Goal: Transaction & Acquisition: Purchase product/service

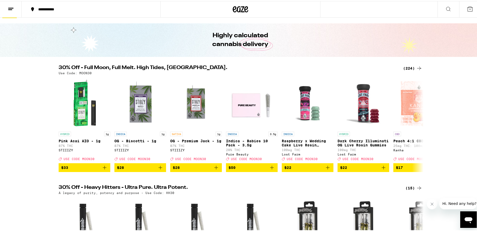
click at [411, 64] on div "(224)" at bounding box center [412, 67] width 19 height 6
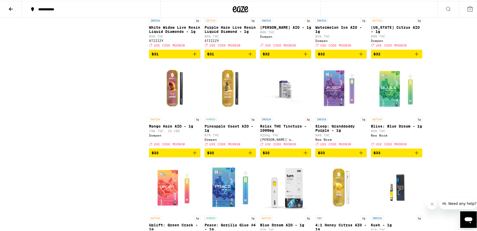
scroll to position [3262, 0]
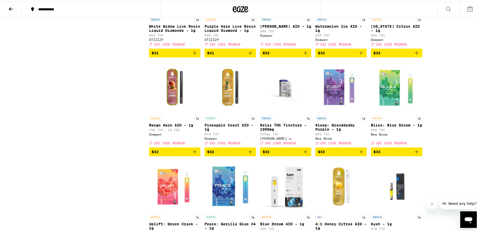
click at [193, 55] on icon "Add to bag" at bounding box center [195, 52] width 6 height 6
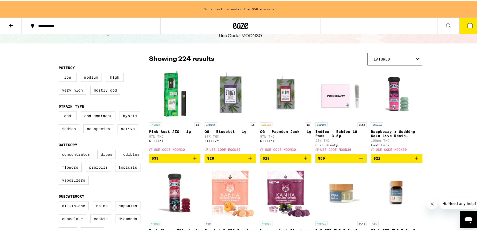
scroll to position [0, 0]
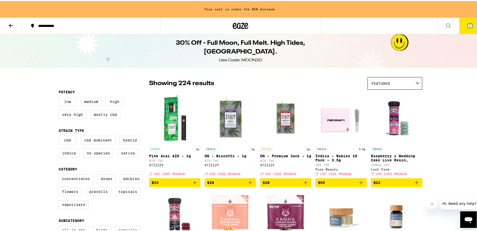
click at [385, 81] on span "Featured" at bounding box center [380, 82] width 19 height 4
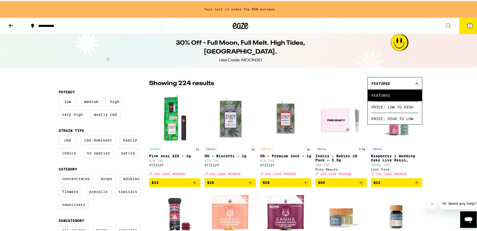
click at [385, 81] on span "Featured" at bounding box center [380, 82] width 19 height 4
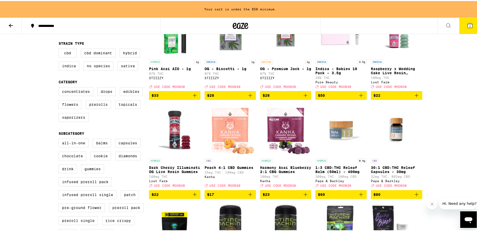
scroll to position [106, 0]
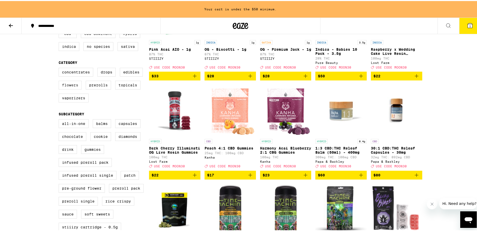
click at [66, 88] on label "Flowers" at bounding box center [70, 84] width 23 height 9
click at [60, 68] on input "Flowers" at bounding box center [60, 67] width 0 height 0
checkbox input "true"
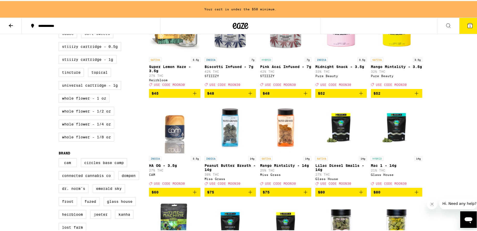
scroll to position [278, 0]
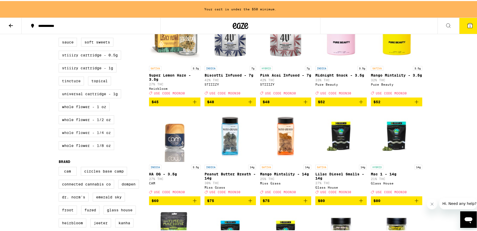
click at [101, 136] on label "Whole Flower - 1/4 oz" at bounding box center [86, 131] width 55 height 9
checkbox input "true"
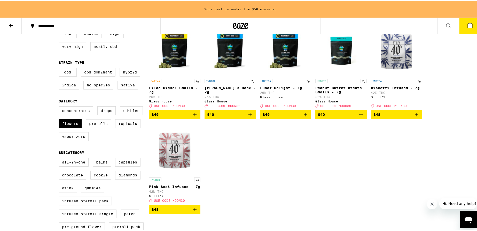
scroll to position [73, 0]
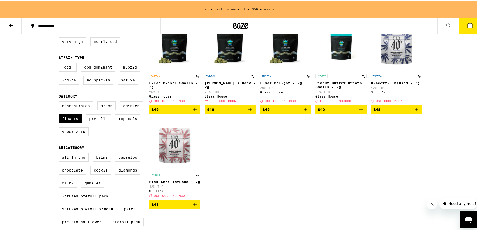
click at [192, 206] on icon "Add to bag" at bounding box center [195, 203] width 6 height 6
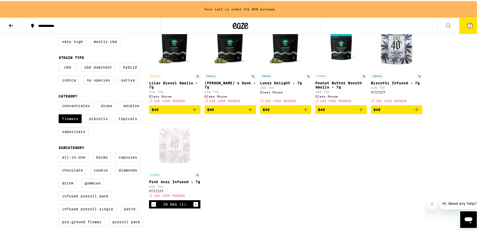
scroll to position [56, 0]
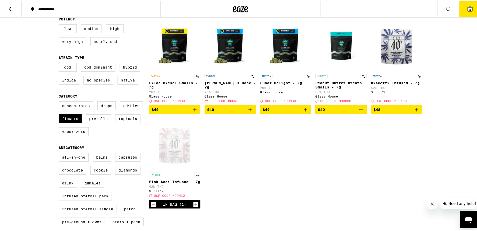
click at [467, 11] on icon at bounding box center [470, 8] width 6 height 6
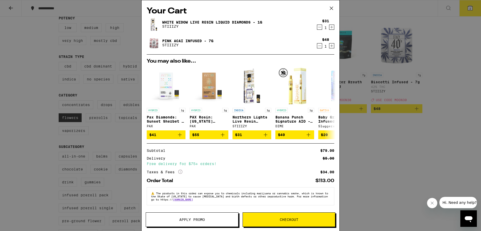
click at [331, 6] on icon at bounding box center [331, 8] width 8 height 8
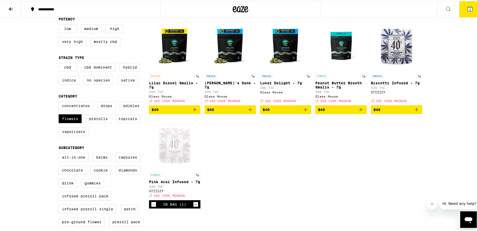
click at [467, 6] on icon at bounding box center [470, 8] width 6 height 6
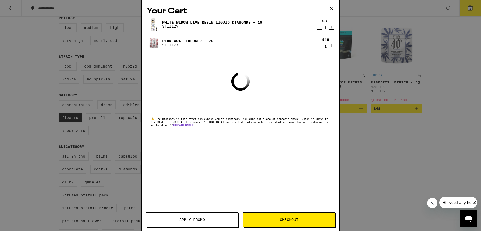
click at [212, 219] on span "Apply Promo" at bounding box center [192, 219] width 92 height 4
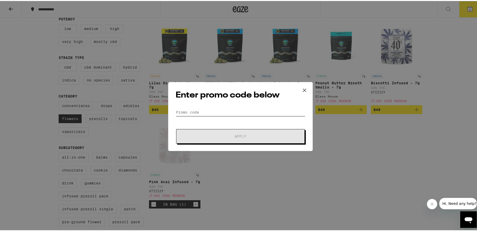
click at [208, 109] on input "Promo Code" at bounding box center [241, 111] width 130 height 8
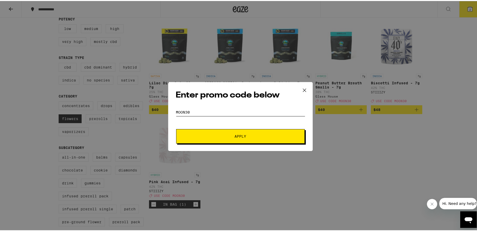
type input "moon30"
click at [218, 141] on button "Apply" at bounding box center [240, 135] width 129 height 14
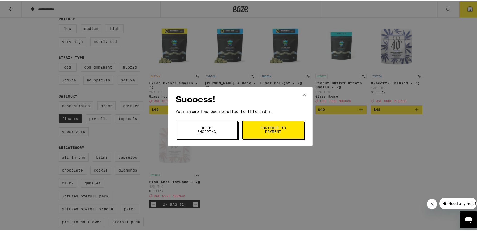
click at [248, 131] on button "Continue to payment" at bounding box center [273, 129] width 62 height 18
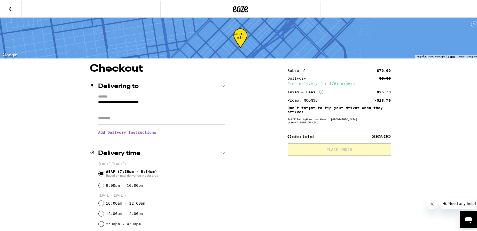
click at [23, 159] on div "**********" at bounding box center [240, 176] width 481 height 353
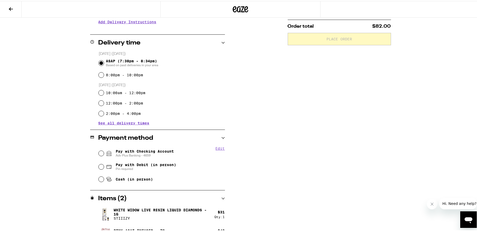
scroll to position [119, 0]
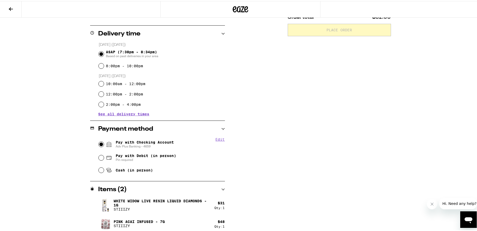
click at [99, 143] on input "Pay with Checking Account Adv Plus Banking - 4659" at bounding box center [101, 142] width 5 height 5
radio input "true"
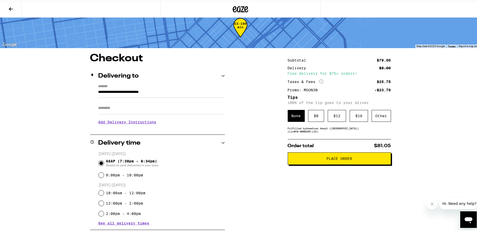
scroll to position [0, 0]
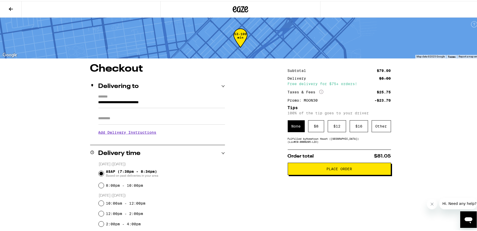
click at [293, 128] on div "None" at bounding box center [296, 125] width 17 height 12
click at [312, 168] on span "Place Order" at bounding box center [339, 168] width 94 height 4
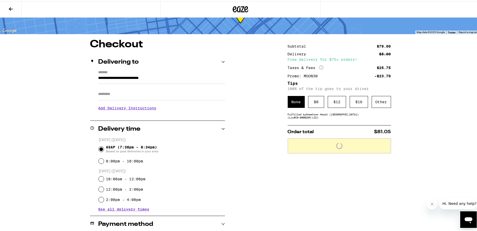
scroll to position [136, 0]
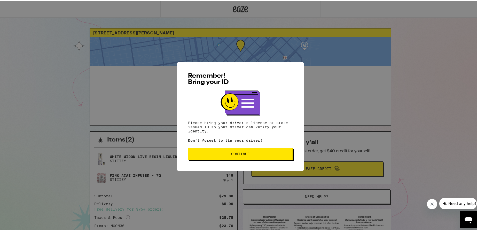
click at [241, 154] on span "Continue" at bounding box center [240, 153] width 19 height 4
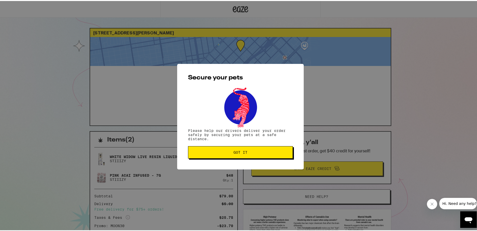
click at [241, 155] on button "Got it" at bounding box center [240, 151] width 105 height 12
